Goal: Task Accomplishment & Management: Use online tool/utility

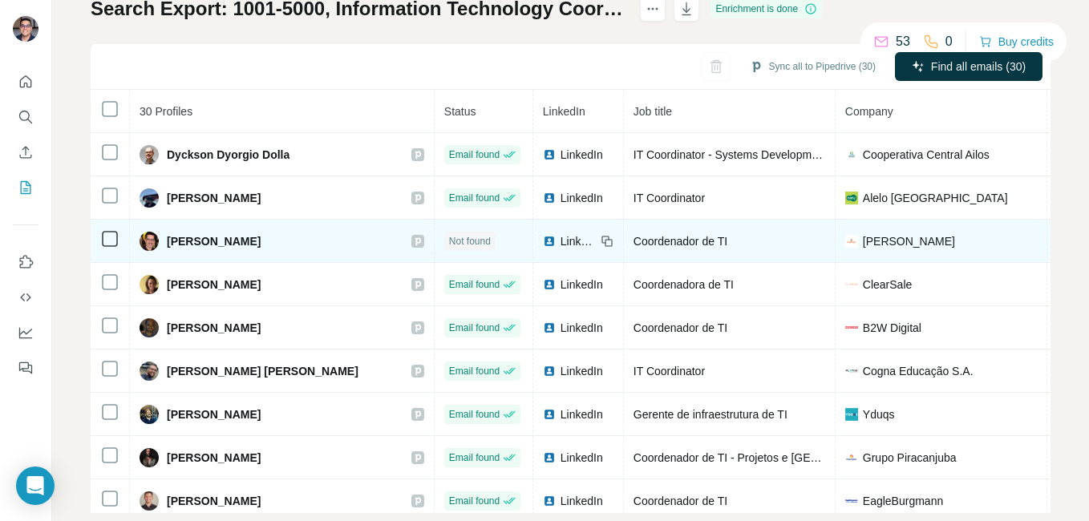
scroll to position [152, 0]
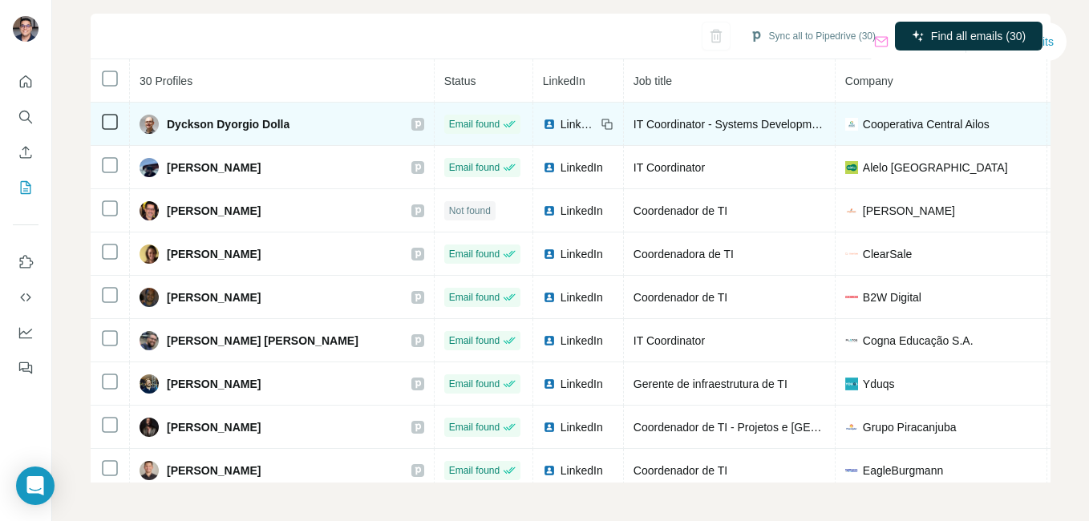
click at [543, 125] on div "LinkedIn" at bounding box center [569, 124] width 53 height 16
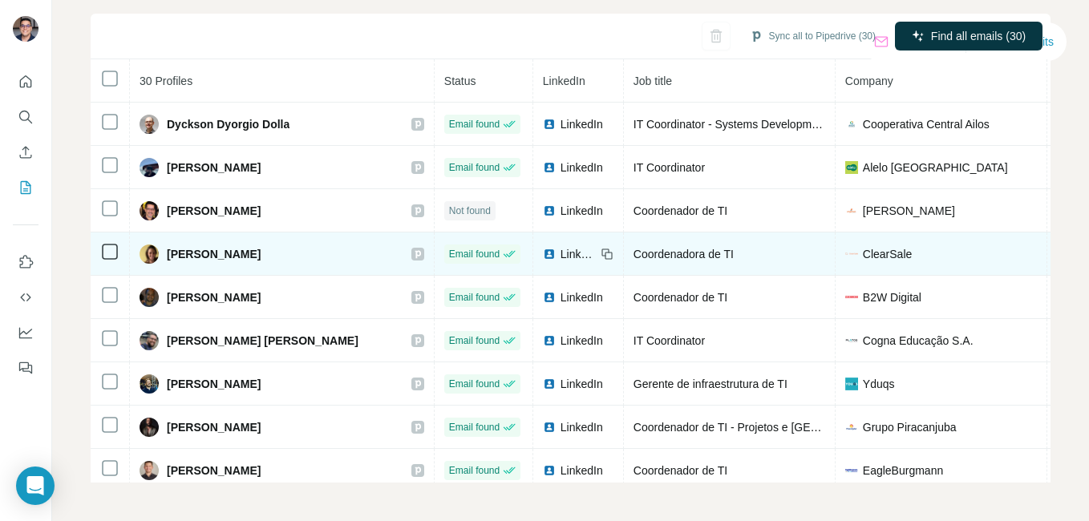
scroll to position [71, 0]
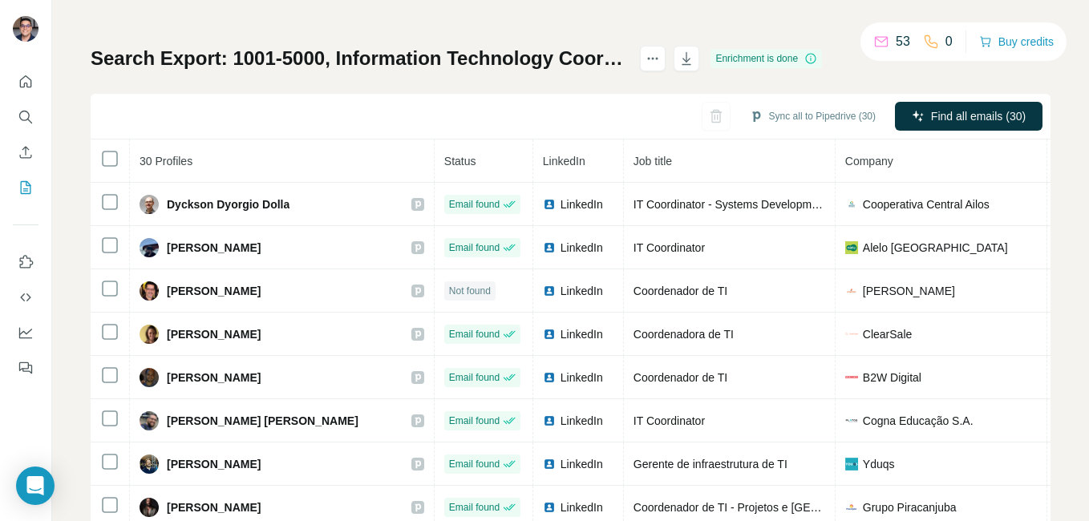
click at [699, 120] on div "Sync all to Pipedrive (30) Find all emails (30)" at bounding box center [571, 117] width 960 height 46
click at [695, 116] on div "Sync all to Pipedrive (30) Find all emails (30)" at bounding box center [571, 117] width 960 height 46
click at [96, 164] on th at bounding box center [110, 161] width 39 height 43
click at [99, 168] on th at bounding box center [110, 161] width 39 height 43
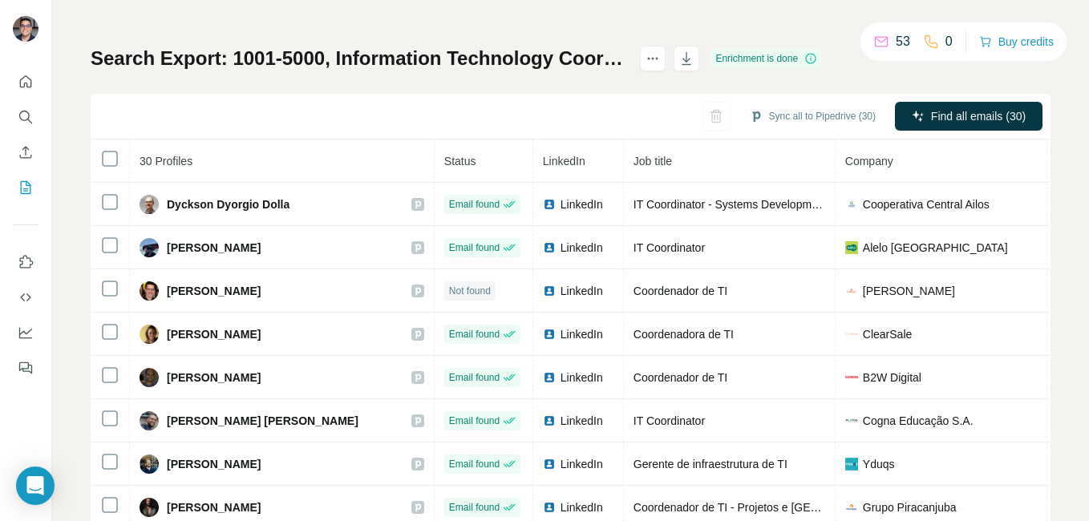
click at [95, 172] on th at bounding box center [110, 161] width 39 height 43
click at [702, 111] on button "button" at bounding box center [716, 116] width 29 height 29
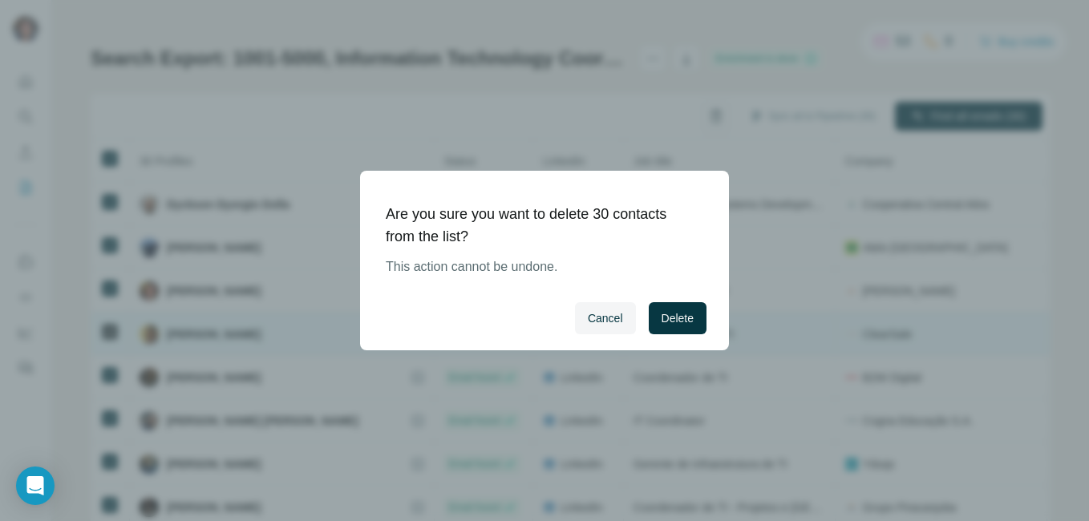
drag, startPoint x: 605, startPoint y: 312, endPoint x: 598, endPoint y: 322, distance: 12.0
click at [598, 323] on span "Cancel" at bounding box center [605, 318] width 35 height 16
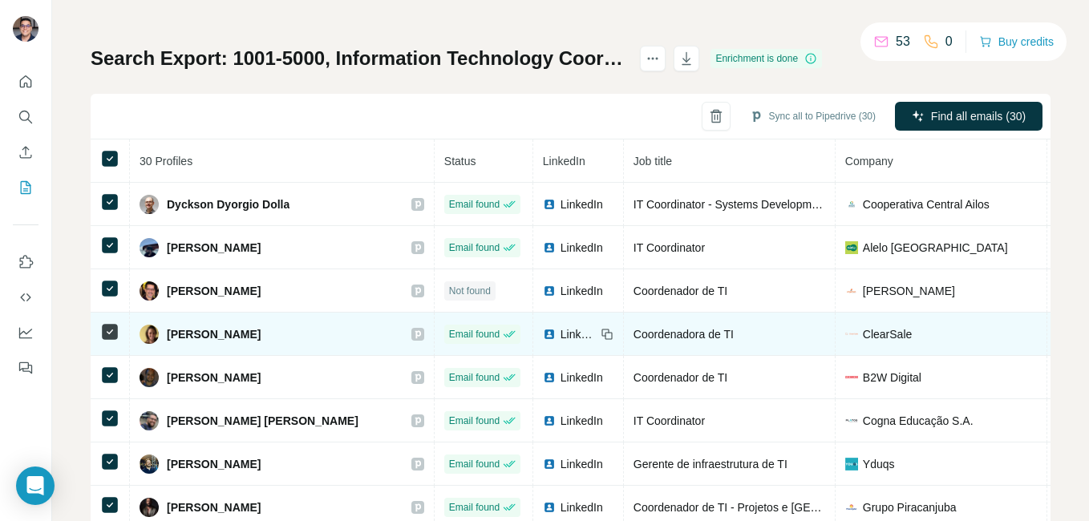
click at [533, 344] on td "LinkedIn" at bounding box center [578, 334] width 91 height 43
click at [561, 335] on span "LinkedIn" at bounding box center [578, 334] width 35 height 16
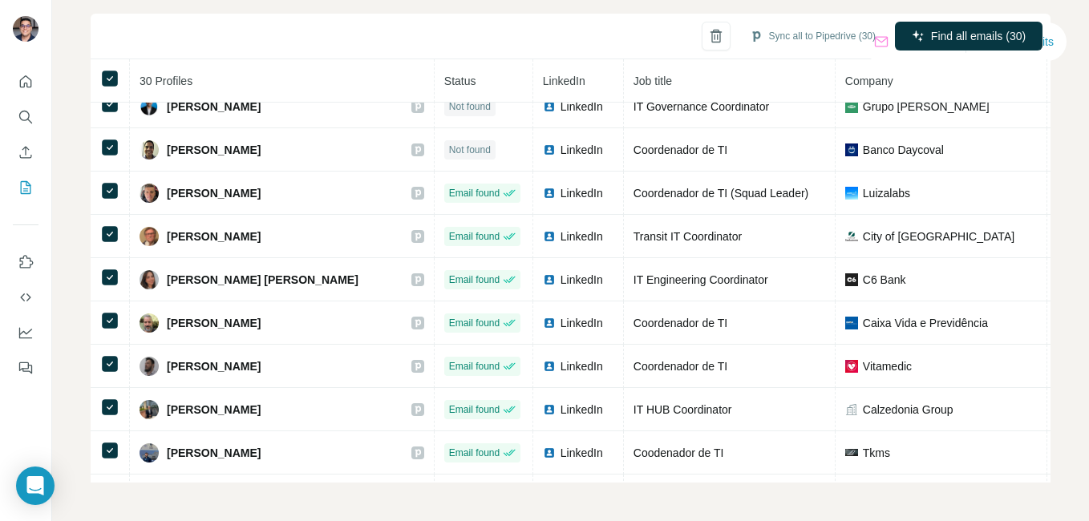
scroll to position [0, 0]
